Goal: Answer question/provide support

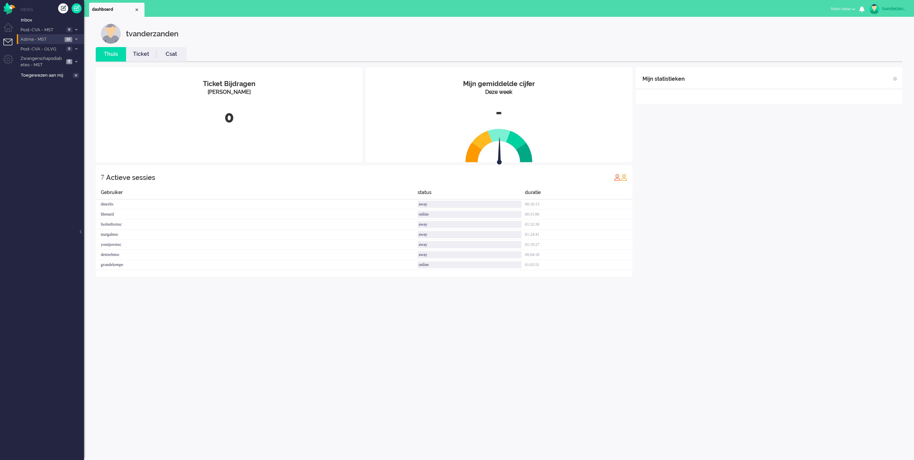
click at [52, 39] on span "Astma - MST" at bounding box center [40, 39] width 43 height 6
click at [54, 49] on span "Open - Nieuw FO" at bounding box center [47, 51] width 43 height 6
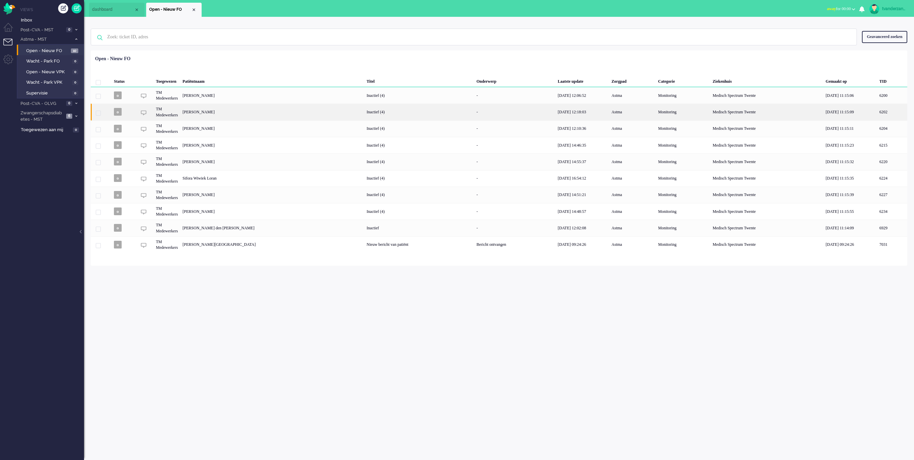
click at [877, 120] on div "[PERSON_NAME]" at bounding box center [892, 112] width 30 height 16
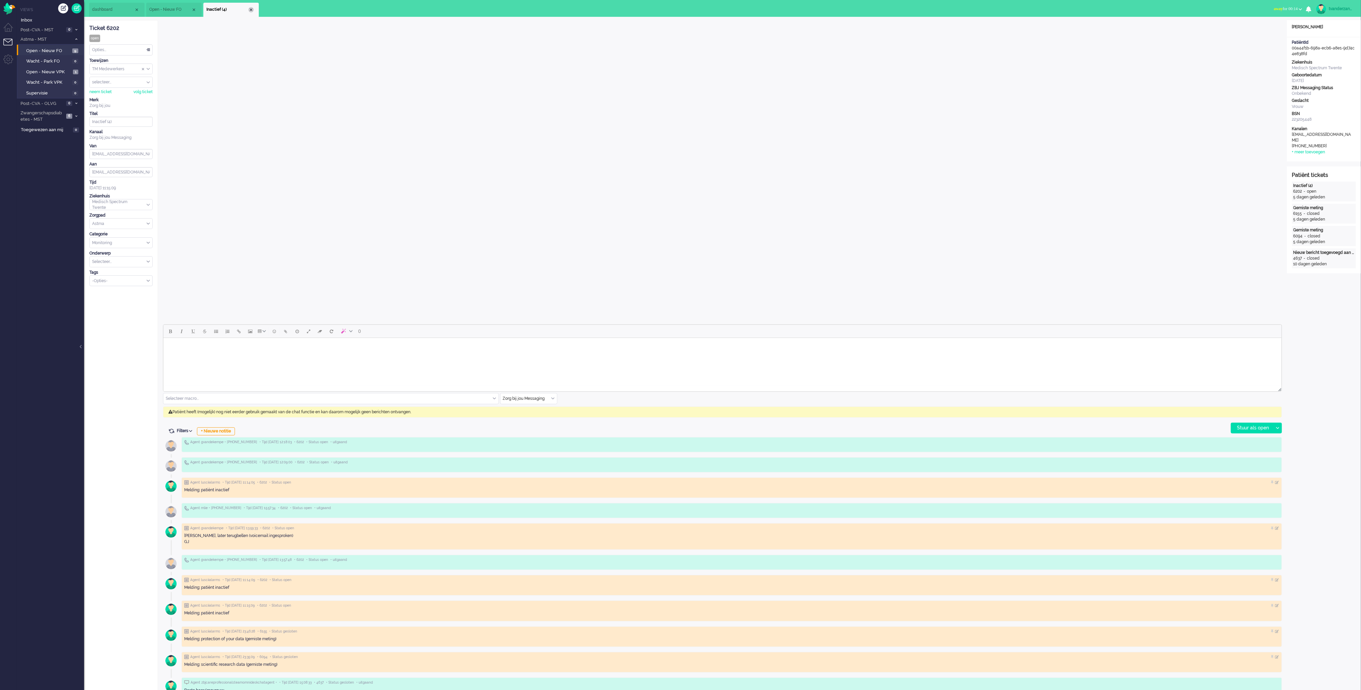
click at [252, 11] on div "Close tab" at bounding box center [250, 9] width 5 height 5
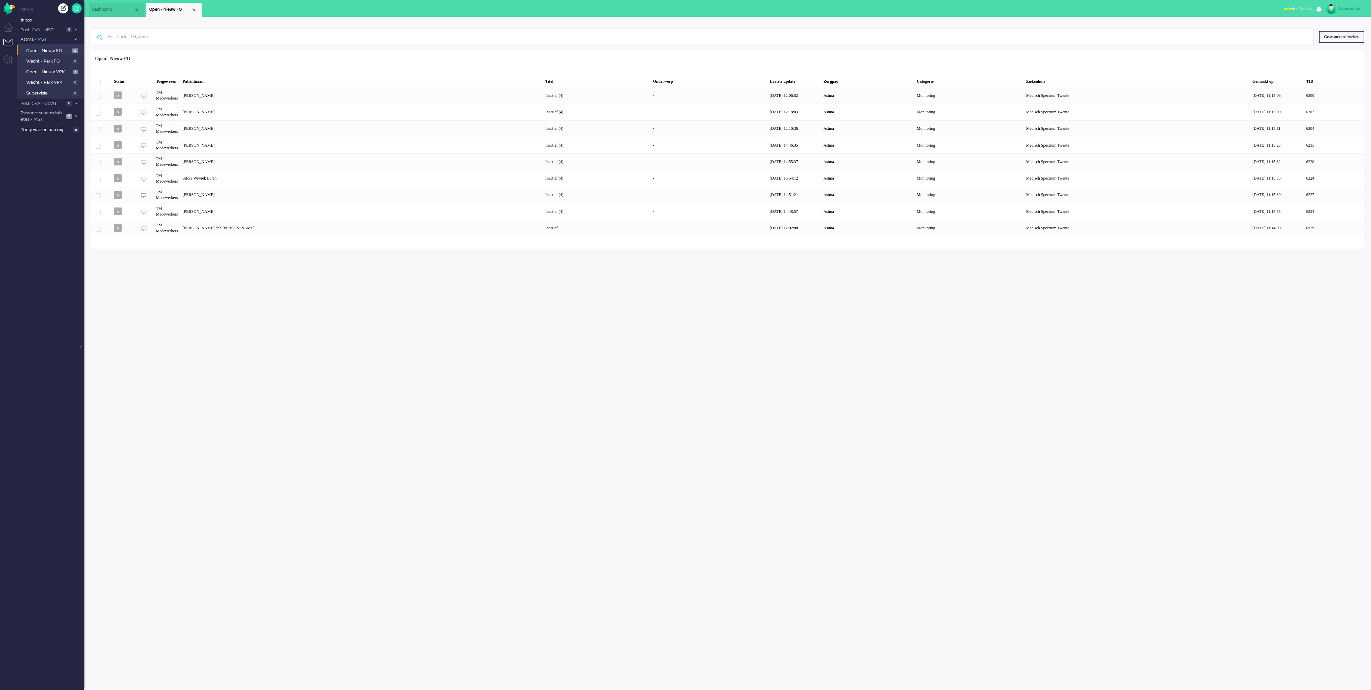
click at [192, 12] on li "Open - Nieuw FO" at bounding box center [173, 10] width 55 height 14
click at [196, 8] on div "Close tab" at bounding box center [193, 9] width 5 height 5
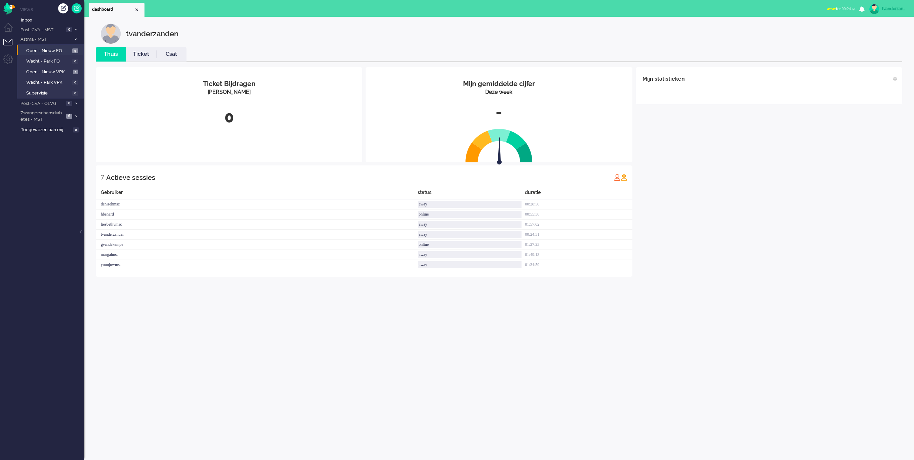
drag, startPoint x: 1348, startPoint y: 0, endPoint x: 623, endPoint y: 381, distance: 818.4
click at [623, 381] on div "tvanderzanden Thuis Ticket Csat Mijn gemiddelde cijfer Deze week - Ticket Bijdr…" at bounding box center [499, 238] width 830 height 443
click at [893, 9] on div "tvanderzanden" at bounding box center [894, 8] width 25 height 7
click at [870, 55] on link "Uitloggen" at bounding box center [886, 54] width 50 height 7
